Goal: Task Accomplishment & Management: Manage account settings

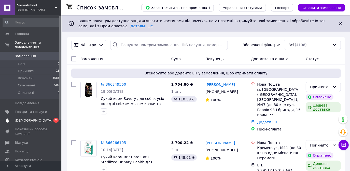
click at [29, 118] on span "[DEMOGRAPHIC_DATA]" at bounding box center [34, 120] width 38 height 5
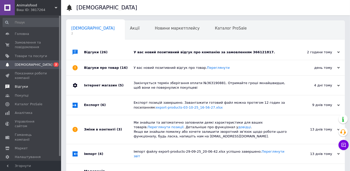
click at [20, 87] on span "Відгуки" at bounding box center [21, 86] width 13 height 5
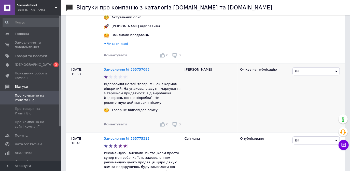
scroll to position [116, 0]
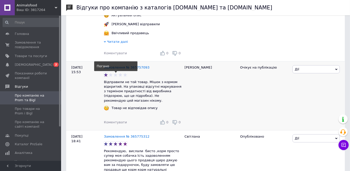
click at [126, 76] on icon at bounding box center [125, 74] width 5 height 5
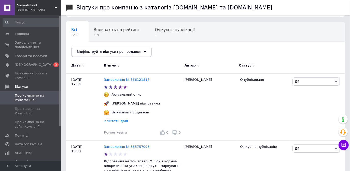
scroll to position [0, 0]
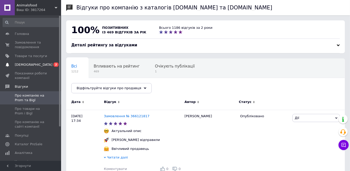
click at [57, 64] on span "2" at bounding box center [55, 64] width 5 height 4
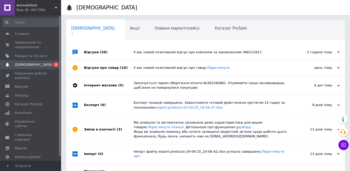
click at [17, 67] on link "Сповіщення 0 2" at bounding box center [31, 64] width 63 height 9
click at [57, 63] on span "2" at bounding box center [55, 64] width 5 height 4
click at [24, 85] on span "Відгуки" at bounding box center [21, 86] width 13 height 5
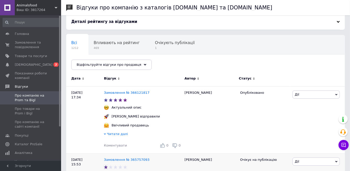
scroll to position [23, 0]
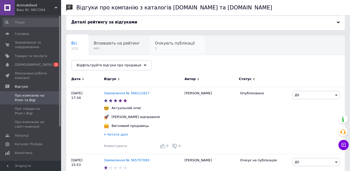
click at [162, 44] on span "Очікують публікації" at bounding box center [175, 43] width 40 height 5
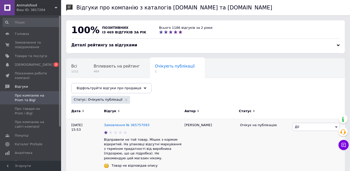
scroll to position [22, 0]
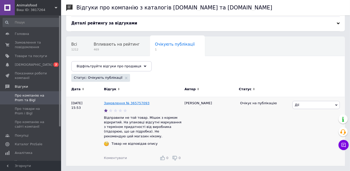
click at [131, 102] on link "Замовлення № 365757093" at bounding box center [127, 103] width 46 height 4
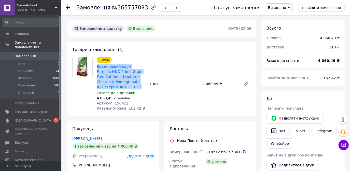
drag, startPoint x: 95, startPoint y: 67, endPoint x: 121, endPoint y: 87, distance: 32.5
click at [121, 87] on div "−29% Беззерновий корм Farmina N&D Prime Grain Free Cat Adult Neutered Chicken &…" at bounding box center [121, 84] width 53 height 56
copy link "Беззерновий корм Farmina N&D Prime Grain Free Cat Adult Neutered Chicken & Pome…"
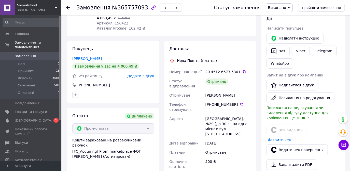
scroll to position [92, 0]
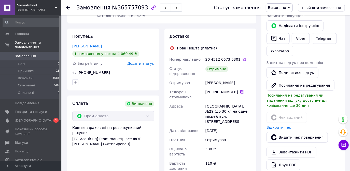
click at [240, 90] on icon at bounding box center [242, 92] width 4 height 4
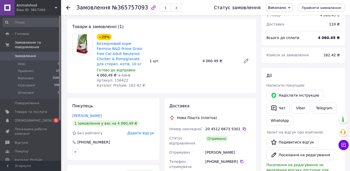
scroll to position [0, 0]
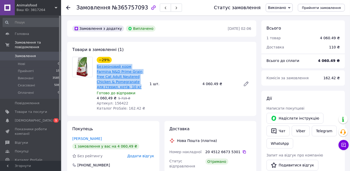
drag, startPoint x: 95, startPoint y: 66, endPoint x: 114, endPoint y: 85, distance: 26.1
click at [114, 85] on div "−29% Беззерновий корм Farmina N&D Prime Grain Free Cat Adult Neutered Chicken &…" at bounding box center [121, 84] width 53 height 56
copy link "Беззерновий корм Farmina N&D Prime Grain Free Cat Adult Neutered Chicken & Pome…"
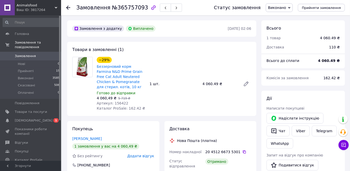
click at [110, 103] on span "Артикул: 156422" at bounding box center [113, 103] width 32 height 4
drag, startPoint x: 112, startPoint y: 103, endPoint x: 123, endPoint y: 103, distance: 10.7
click at [123, 103] on span "Артикул: 156422" at bounding box center [113, 103] width 32 height 4
copy span "156422"
click at [68, 7] on icon at bounding box center [68, 8] width 4 height 4
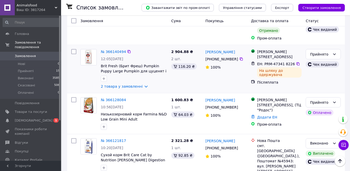
scroll to position [509, 0]
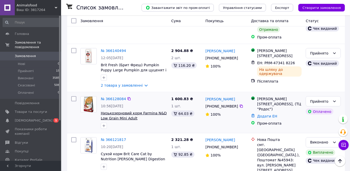
click at [116, 111] on span "Низькозерновий корм Farmina N&D Low Grain Mini Adult Chicken/Pomegranate з курк…" at bounding box center [134, 123] width 66 height 24
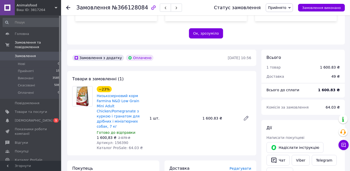
scroll to position [139, 0]
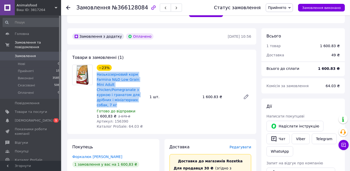
drag, startPoint x: 95, startPoint y: 64, endPoint x: 112, endPoint y: 89, distance: 29.6
click at [112, 89] on div "−23% Низькозерновий корм Farmina N&D Low Grain Mini Adult Chicken/Pomegranate з…" at bounding box center [121, 97] width 53 height 66
copy link "Низькозерновий корм Farmina N&D Low Grain Mini Adult Chicken/Pomegranate з курк…"
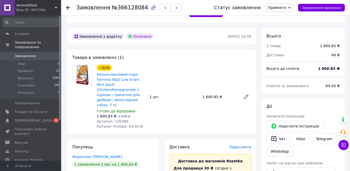
click at [90, 107] on div at bounding box center [82, 97] width 24 height 64
drag, startPoint x: 112, startPoint y: 105, endPoint x: 123, endPoint y: 106, distance: 11.2
click at [123, 119] on div "Артикул: 156390" at bounding box center [121, 121] width 49 height 5
copy span "156390"
click at [85, 80] on div at bounding box center [82, 97] width 24 height 64
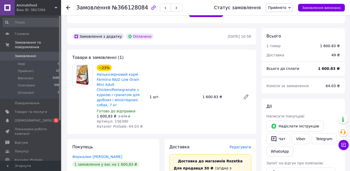
click at [68, 7] on use at bounding box center [68, 8] width 4 height 4
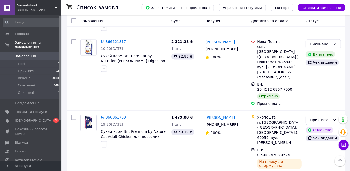
scroll to position [625, 0]
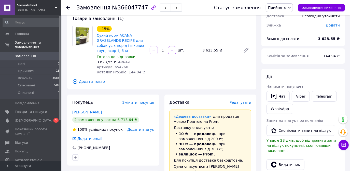
scroll to position [23, 0]
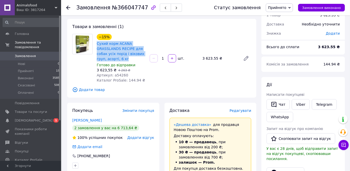
drag, startPoint x: 95, startPoint y: 43, endPoint x: 139, endPoint y: 58, distance: 45.8
click at [139, 58] on div "−15% Сухий корм ACANA GRASSLANDS RECIPE для собак усіх порід і вікових груп, ас…" at bounding box center [121, 58] width 53 height 51
copy link "Сухий корм ACANA GRASSLANDS RECIPE для собак усіх порід і вікових груп, асорті,…"
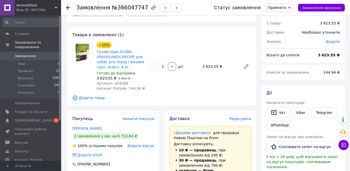
scroll to position [0, 0]
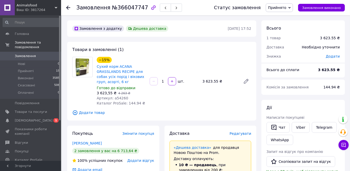
click at [65, 7] on div "Замовлення №366047747 Статус замовлення Прийнято Виконано Скасовано Оплачено За…" at bounding box center [205, 7] width 289 height 15
click at [70, 6] on icon at bounding box center [68, 8] width 4 height 4
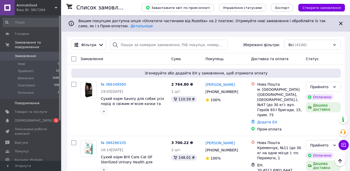
scroll to position [625, 0]
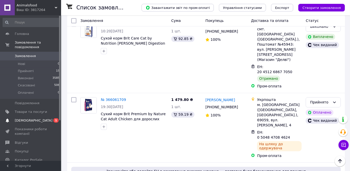
click at [29, 118] on span "[DEMOGRAPHIC_DATA]" at bounding box center [34, 120] width 38 height 5
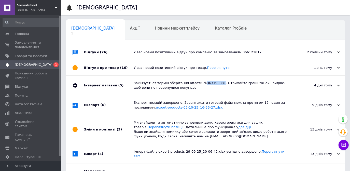
drag, startPoint x: 197, startPoint y: 83, endPoint x: 212, endPoint y: 83, distance: 15.5
click at [212, 83] on div "Закінчується термін зберігання оплати №363190881. Отримайте гроші якнайшвидше, …" at bounding box center [211, 85] width 155 height 9
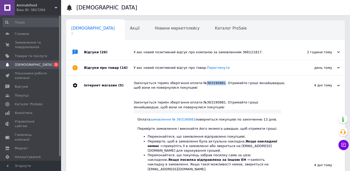
copy div "363190881"
click at [24, 45] on span "Замовлення та повідомлення" at bounding box center [31, 44] width 32 height 9
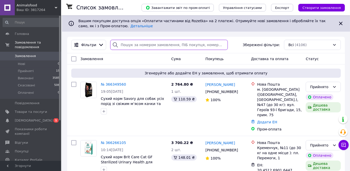
click at [123, 45] on input "search" at bounding box center [169, 45] width 118 height 10
paste input "363190881"
type input "363190881"
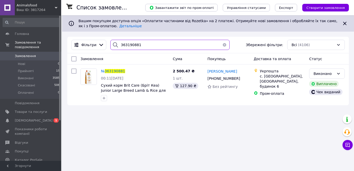
drag, startPoint x: 148, startPoint y: 44, endPoint x: 109, endPoint y: 42, distance: 38.8
click at [110, 42] on div "363190881" at bounding box center [169, 45] width 119 height 10
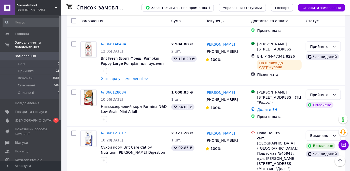
scroll to position [509, 0]
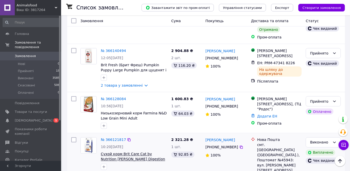
click at [126, 152] on span "Сухой корм Brit Care Cat by Nutrition Kitten Gentle Digestion Strong Immunity д…" at bounding box center [133, 161] width 64 height 19
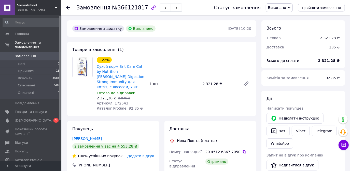
scroll to position [35, 0]
drag, startPoint x: 112, startPoint y: 97, endPoint x: 124, endPoint y: 98, distance: 11.8
click at [124, 101] on div "Артикул: 172543" at bounding box center [121, 103] width 49 height 5
copy span "172543"
click at [67, 8] on use at bounding box center [68, 8] width 4 height 4
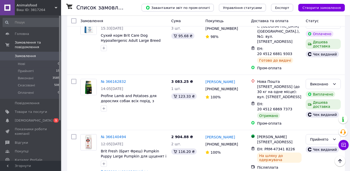
scroll to position [417, 0]
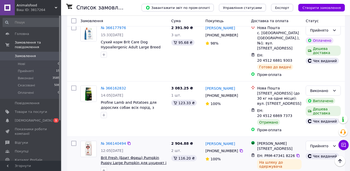
click at [126, 156] on span "Brit Fresh (Брит Фреш) Pumpkin Puppy Large Pumpkin для цуценят і юніорів велики…" at bounding box center [134, 165] width 66 height 19
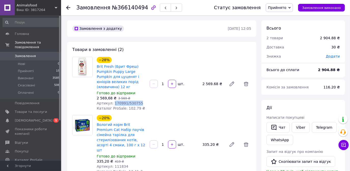
drag, startPoint x: 112, startPoint y: 103, endPoint x: 136, endPoint y: 105, distance: 23.8
click at [136, 105] on span "Артикул: 170991/530755" at bounding box center [120, 103] width 46 height 4
copy span "170991/530755"
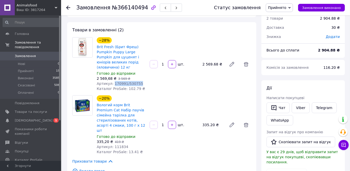
scroll to position [46, 0]
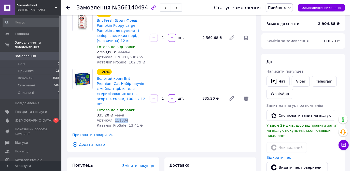
drag, startPoint x: 112, startPoint y: 115, endPoint x: 124, endPoint y: 113, distance: 12.1
click at [124, 118] on div "Артикул: 111834" at bounding box center [121, 120] width 49 height 5
copy span "111834"
